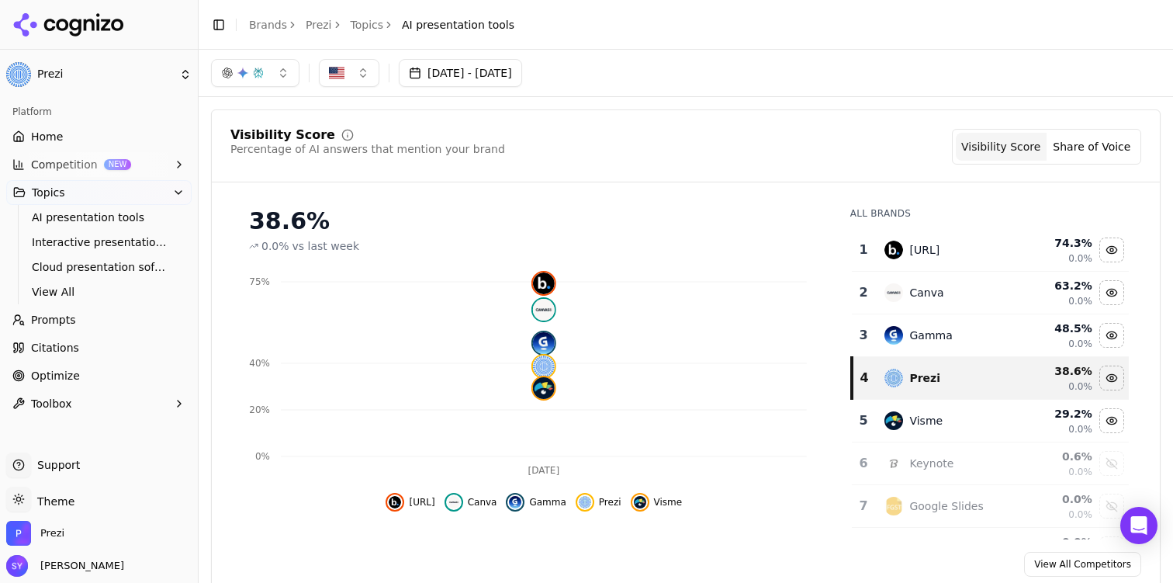
click at [516, 75] on button "[DATE] - [DATE]" at bounding box center [460, 73] width 123 height 28
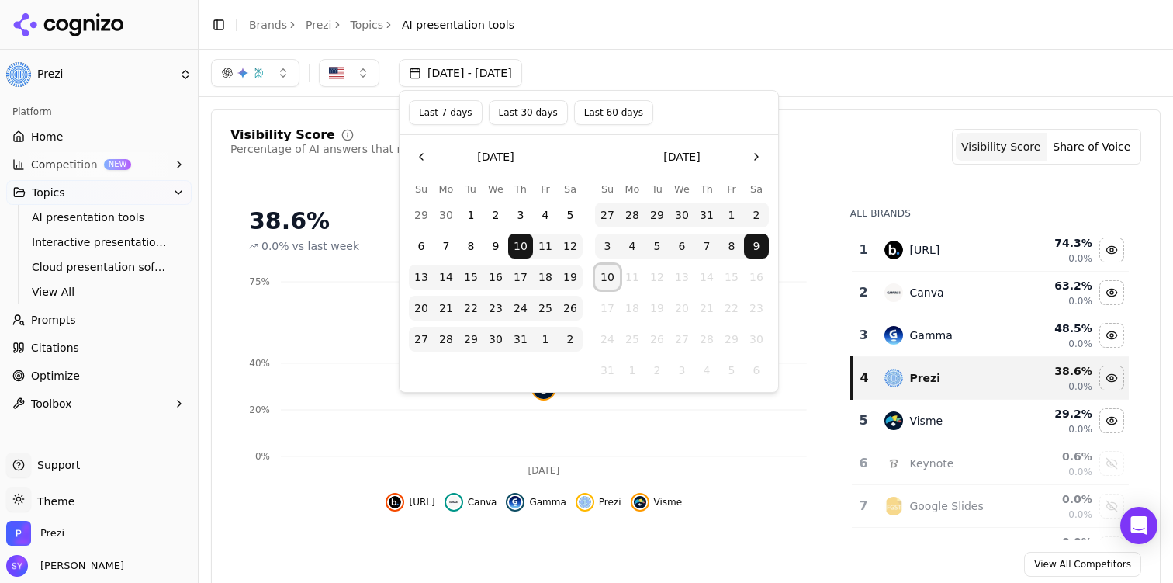
click at [611, 274] on button "10" at bounding box center [607, 277] width 25 height 25
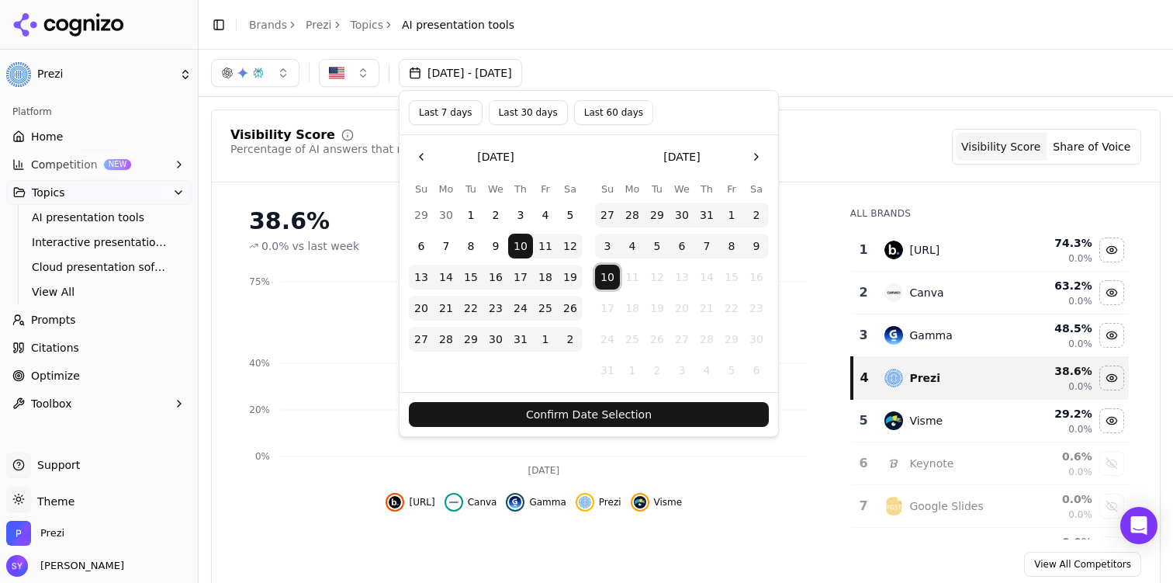
click at [614, 413] on button "Confirm Date Selection" at bounding box center [589, 414] width 360 height 25
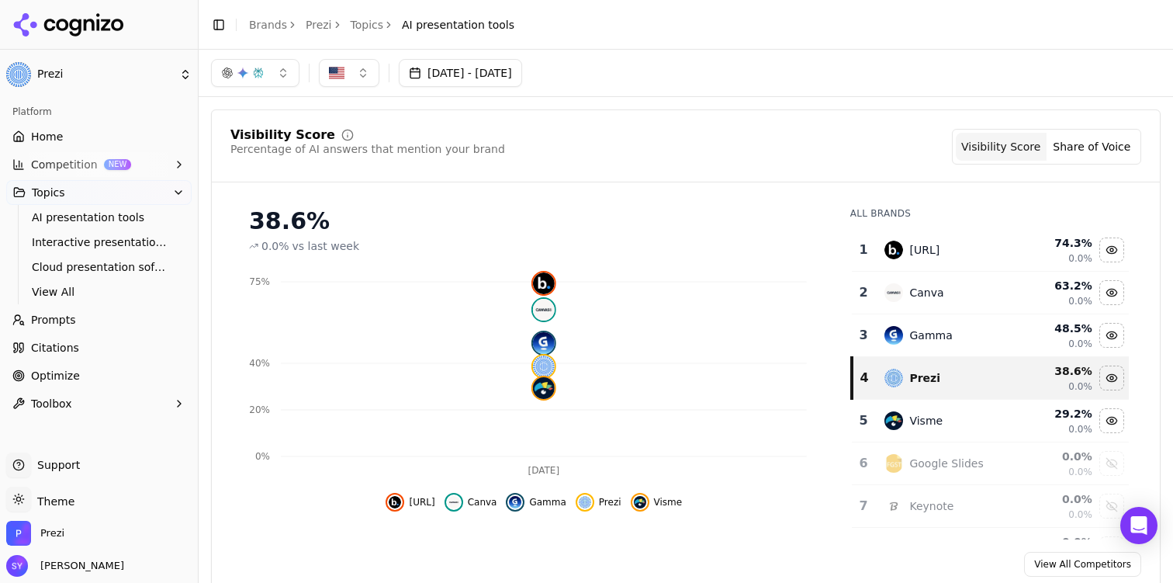
click at [106, 141] on link "Home" at bounding box center [98, 136] width 185 height 25
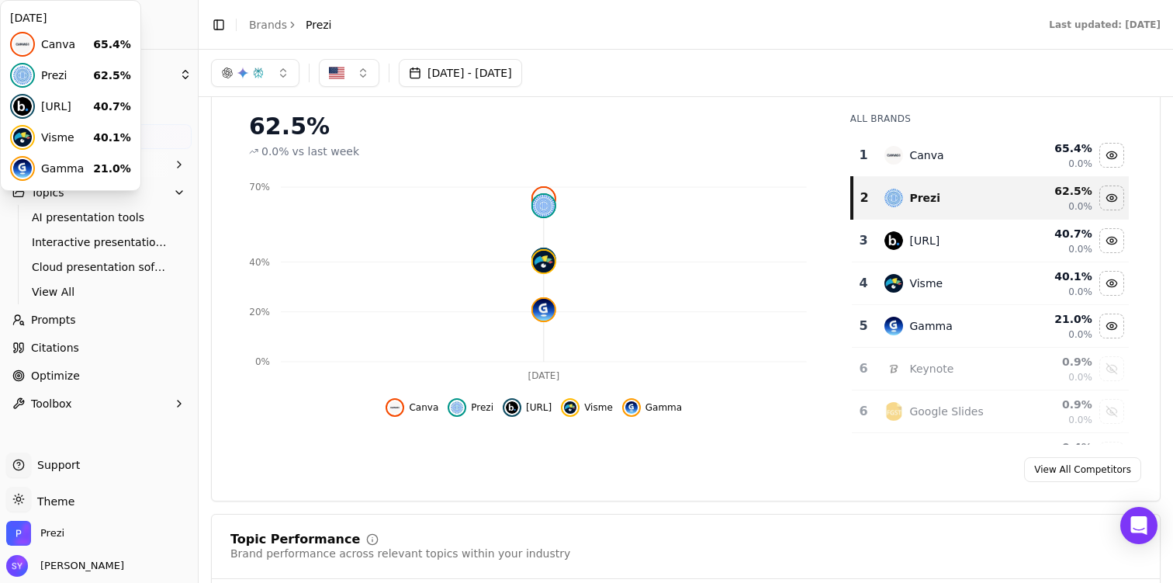
scroll to position [182, 0]
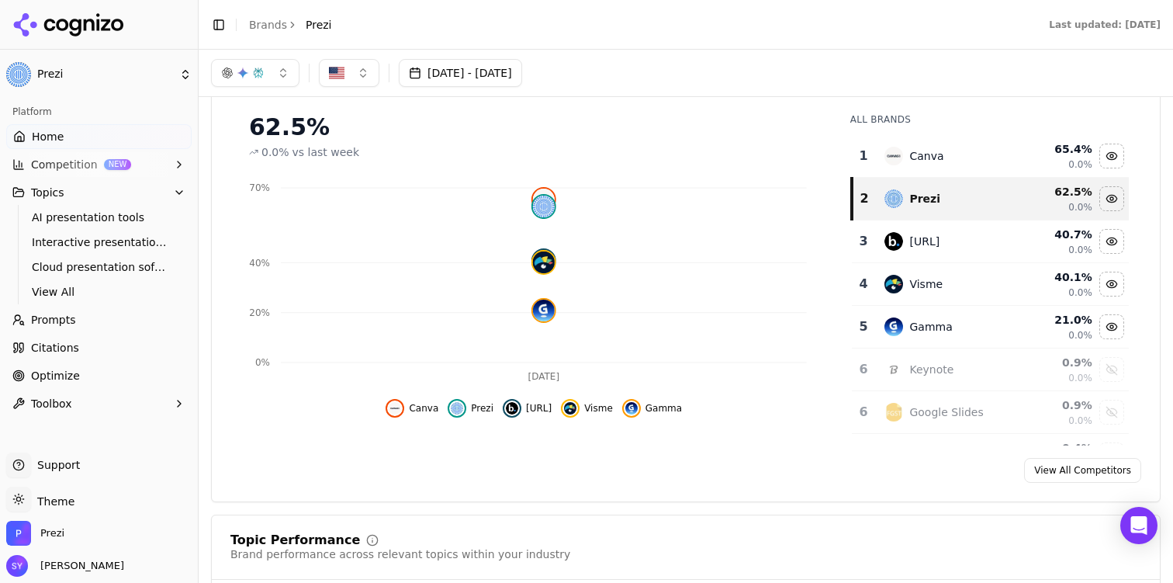
click at [362, 82] on button "button" at bounding box center [349, 73] width 61 height 28
click at [263, 70] on div "button" at bounding box center [258, 73] width 12 height 12
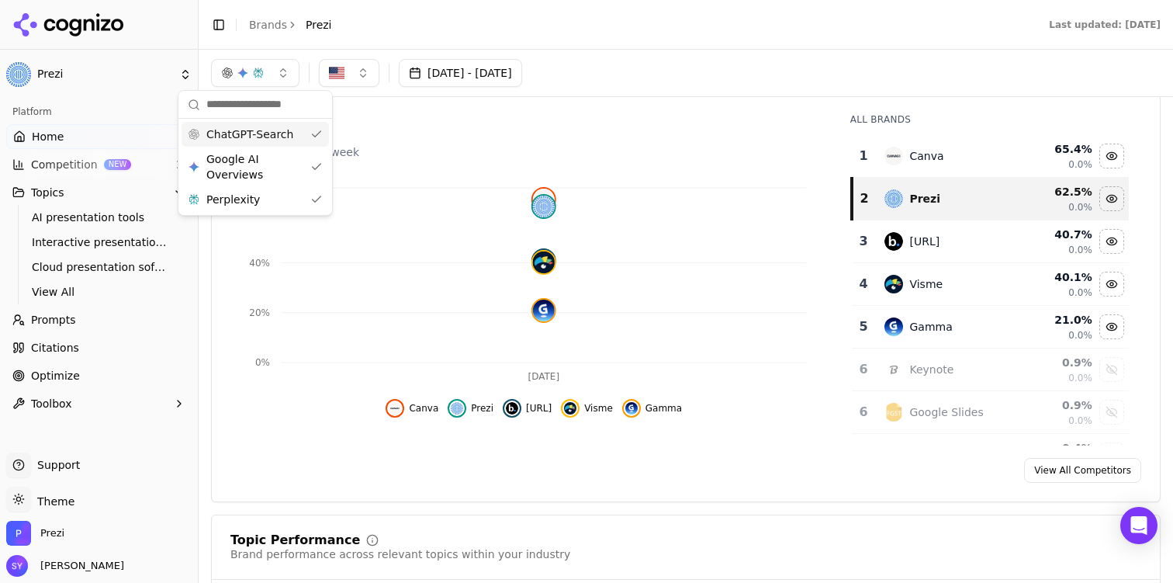
click at [263, 70] on div "button" at bounding box center [258, 73] width 12 height 12
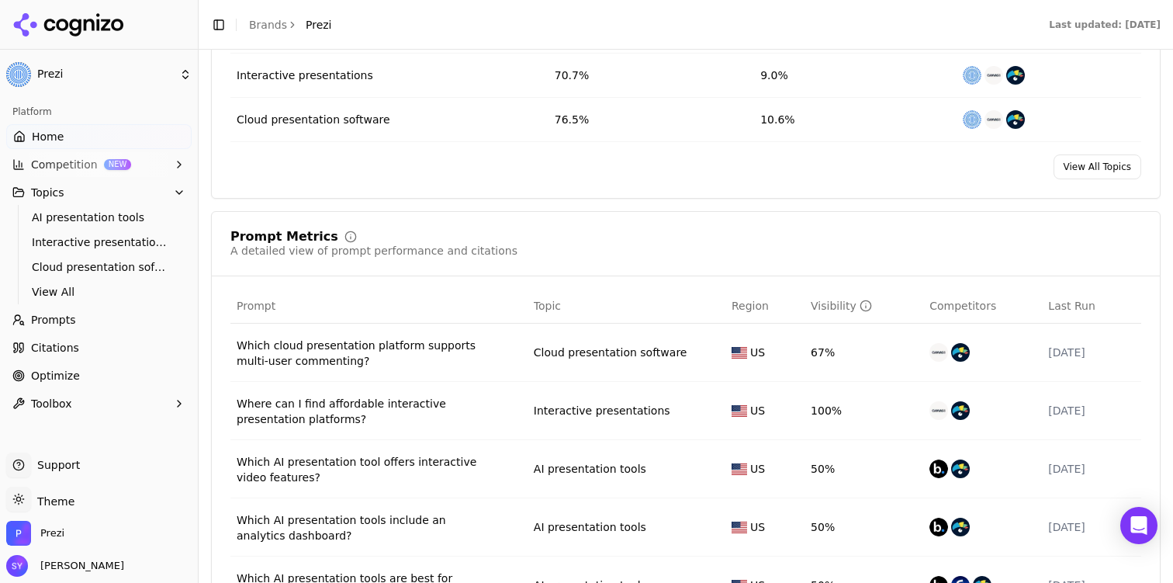
scroll to position [950, 0]
